Goal: Task Accomplishment & Management: Manage account settings

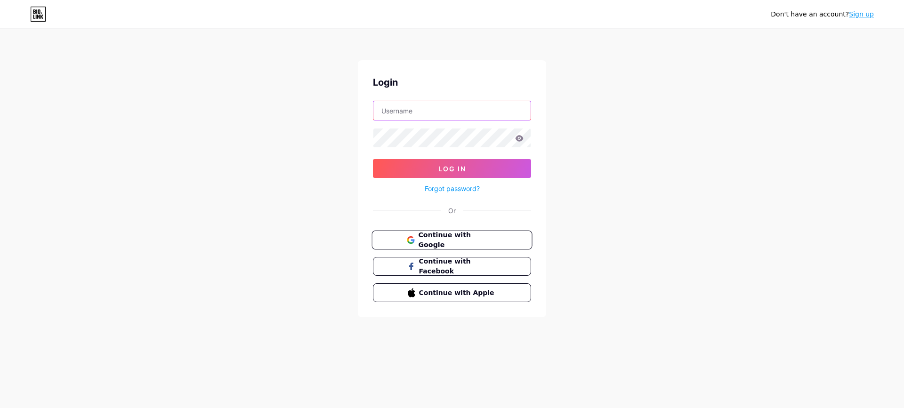
type input "[EMAIL_ADDRESS][DOMAIN_NAME]"
click at [468, 237] on span "Continue with Google" at bounding box center [457, 240] width 79 height 20
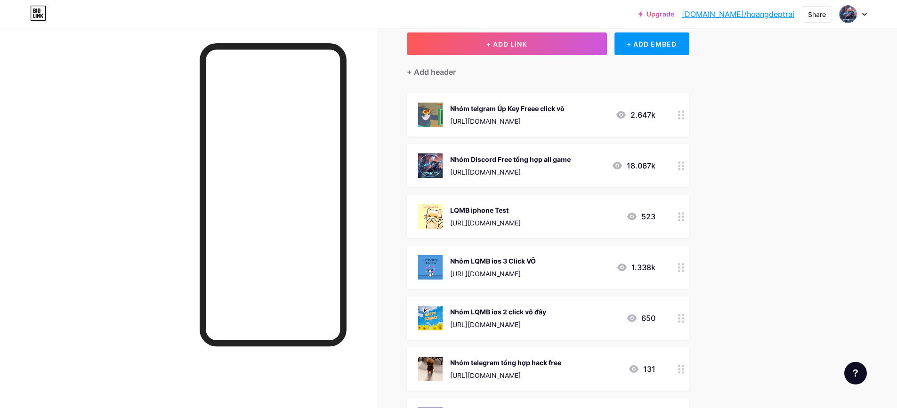
scroll to position [47, 0]
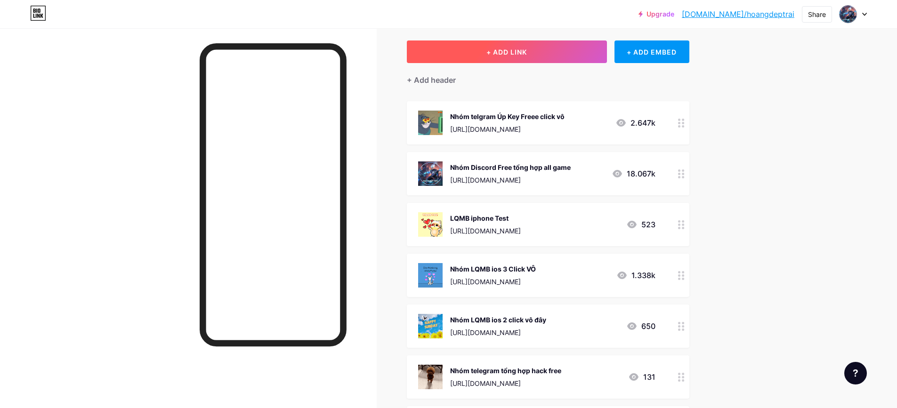
click at [527, 53] on span "+ ADD LINK" at bounding box center [506, 52] width 40 height 8
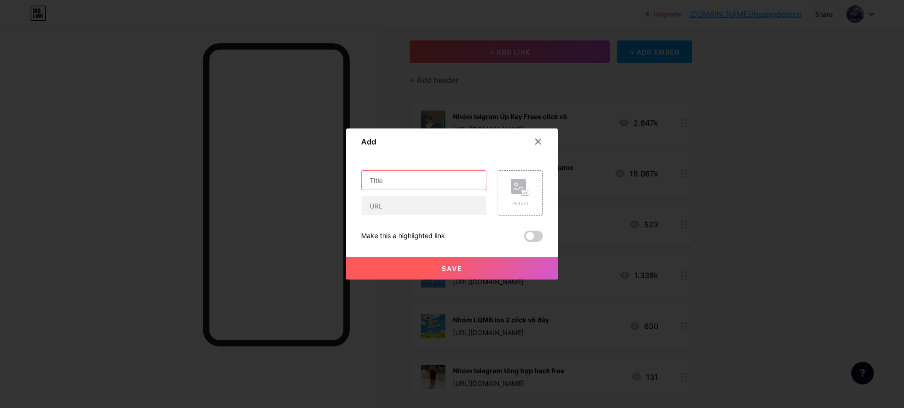
click at [418, 178] on input "text" at bounding box center [423, 180] width 124 height 19
type input "LQMB iphone Test"
click at [420, 213] on input "text" at bounding box center [423, 205] width 124 height 19
paste input "[URL][DOMAIN_NAME]"
type input "[URL][DOMAIN_NAME]"
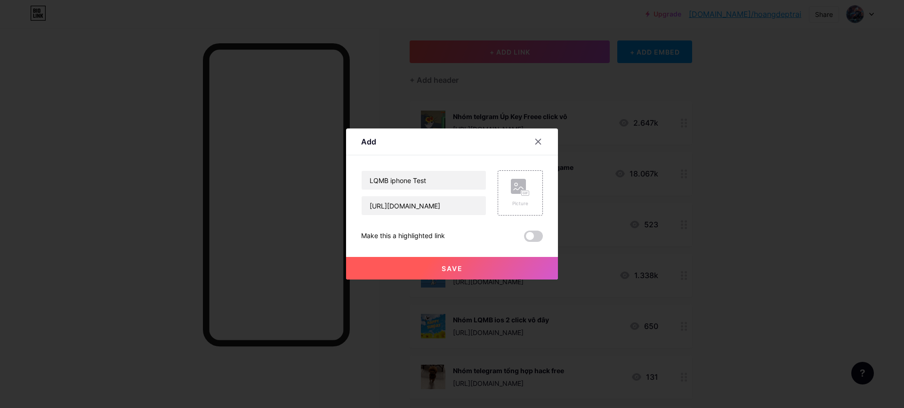
drag, startPoint x: 530, startPoint y: 238, endPoint x: 522, endPoint y: 255, distance: 18.9
click at [530, 237] on span at bounding box center [533, 236] width 19 height 11
click at [524, 239] on input "checkbox" at bounding box center [524, 239] width 0 height 0
click at [497, 272] on button "Save" at bounding box center [452, 268] width 212 height 23
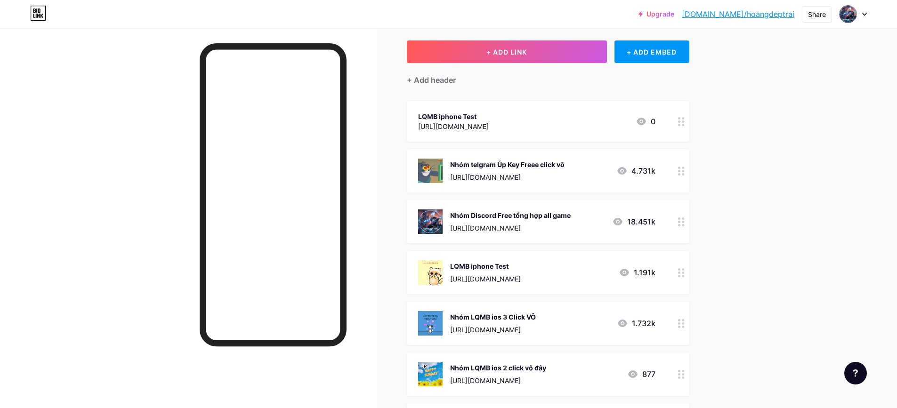
click at [449, 127] on div "[URL][DOMAIN_NAME]" at bounding box center [453, 126] width 71 height 10
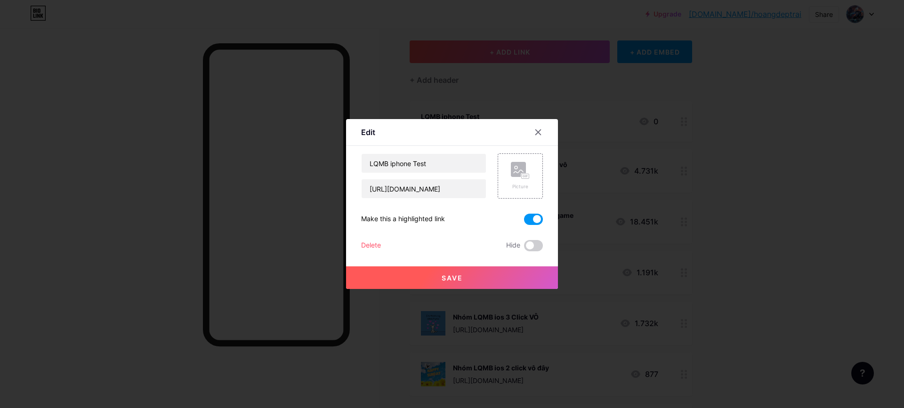
click at [532, 223] on span at bounding box center [533, 219] width 19 height 11
click at [524, 222] on input "checkbox" at bounding box center [524, 222] width 0 height 0
click at [531, 216] on span at bounding box center [533, 219] width 19 height 11
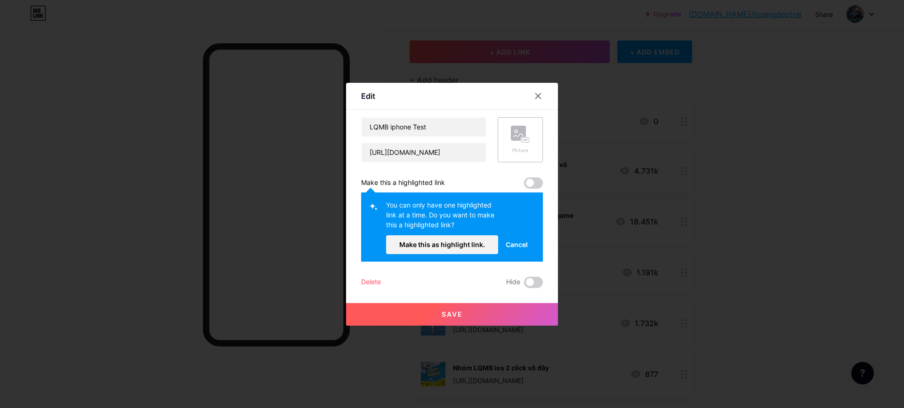
click at [519, 142] on icon at bounding box center [520, 134] width 19 height 17
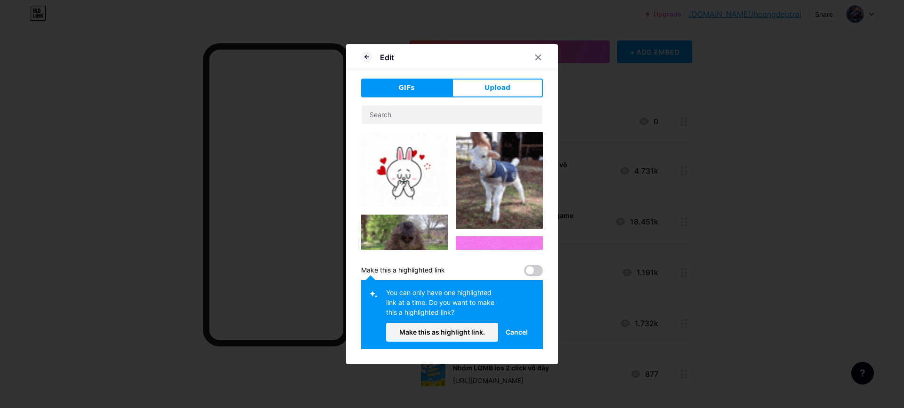
click at [416, 174] on img at bounding box center [404, 169] width 87 height 75
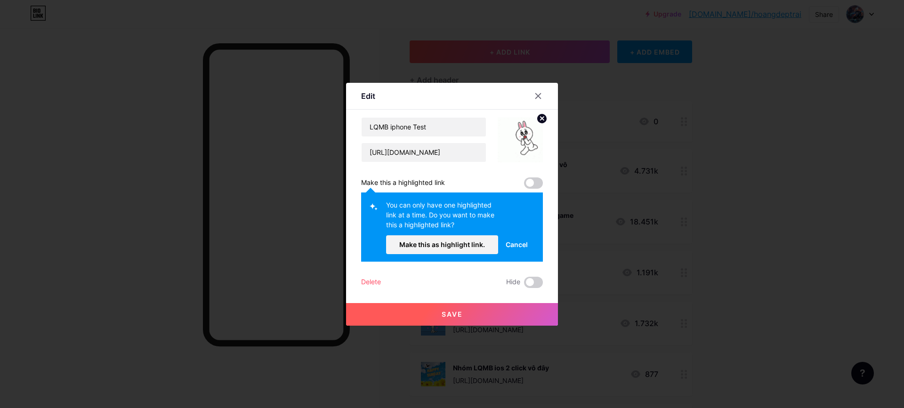
click at [470, 316] on button "Save" at bounding box center [452, 314] width 212 height 23
